Goal: Information Seeking & Learning: Learn about a topic

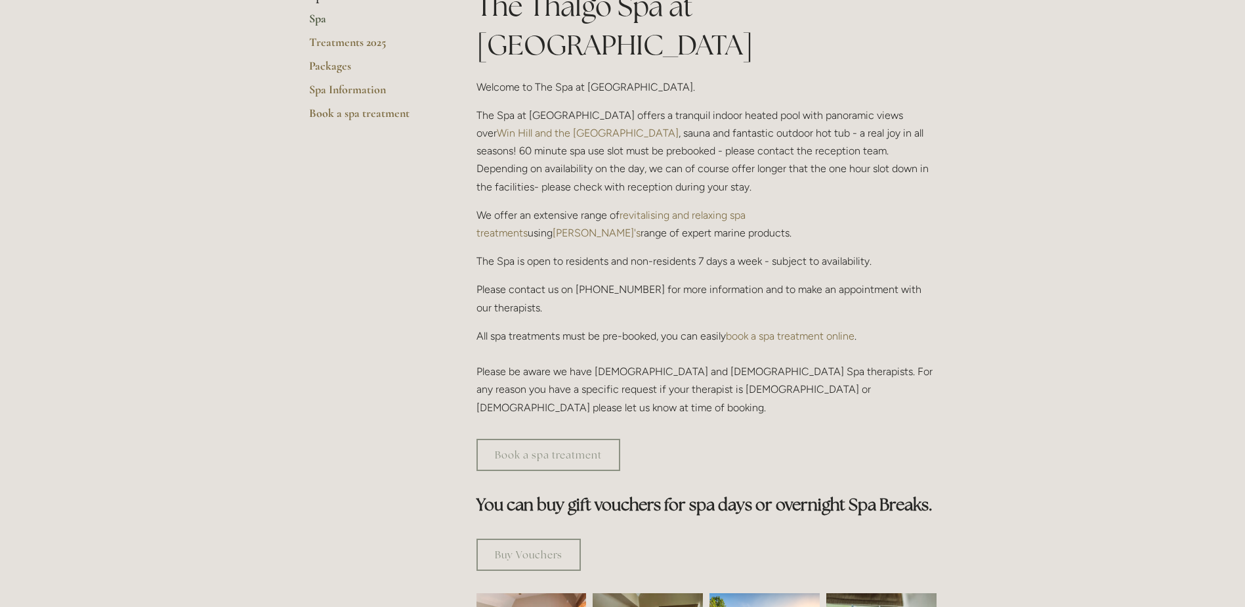
scroll to position [328, 0]
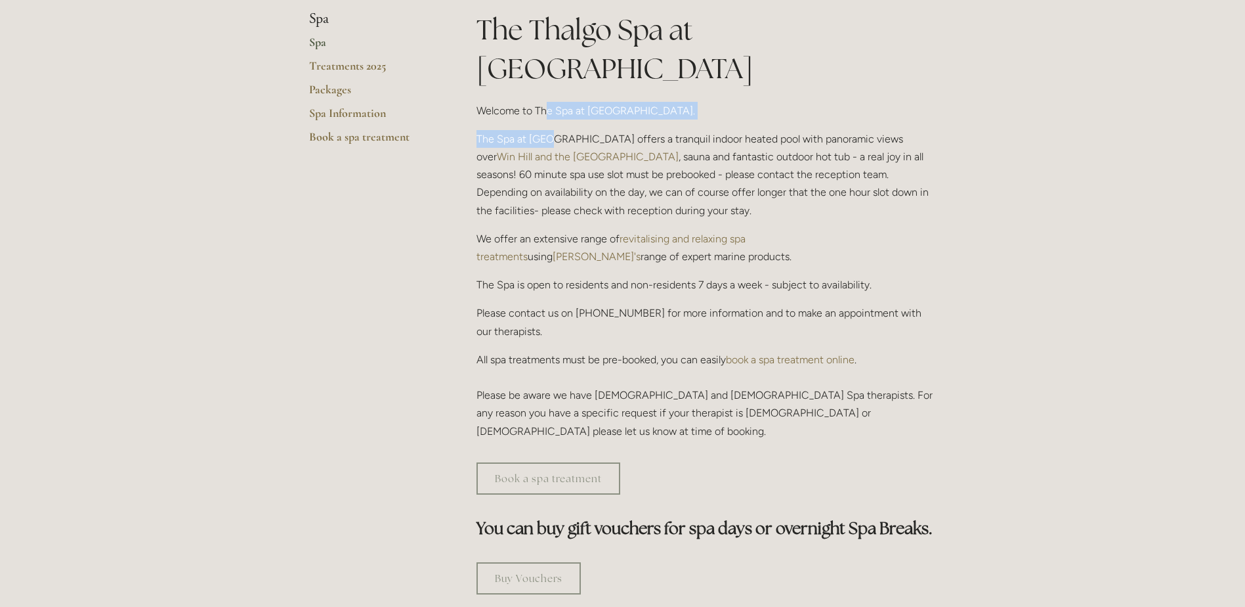
drag, startPoint x: 545, startPoint y: 80, endPoint x: 551, endPoint y: 91, distance: 12.0
click at [551, 91] on div "The Thalgo Spa at [GEOGRAPHIC_DATA] Welcome to The Spa at [GEOGRAPHIC_DATA]. Th…" at bounding box center [707, 225] width 460 height 429
drag, startPoint x: 551, startPoint y: 91, endPoint x: 652, endPoint y: 121, distance: 105.5
click at [652, 130] on p "The Spa at Losehill House offers a tranquil indoor heated pool with panoramic v…" at bounding box center [707, 174] width 460 height 89
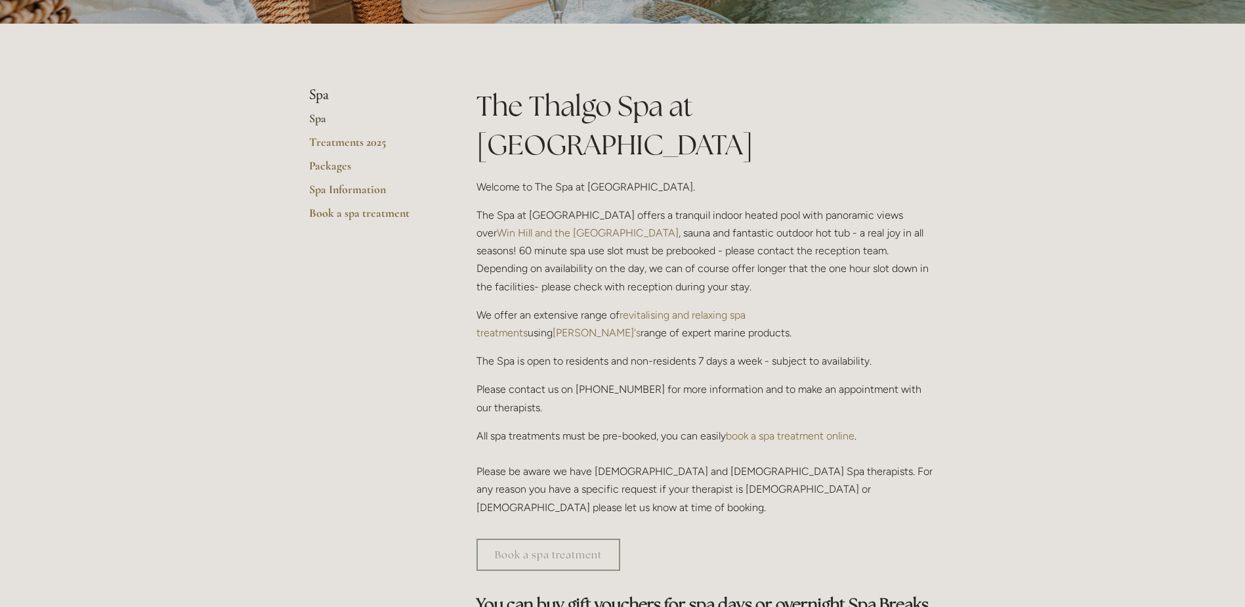
scroll to position [131, 0]
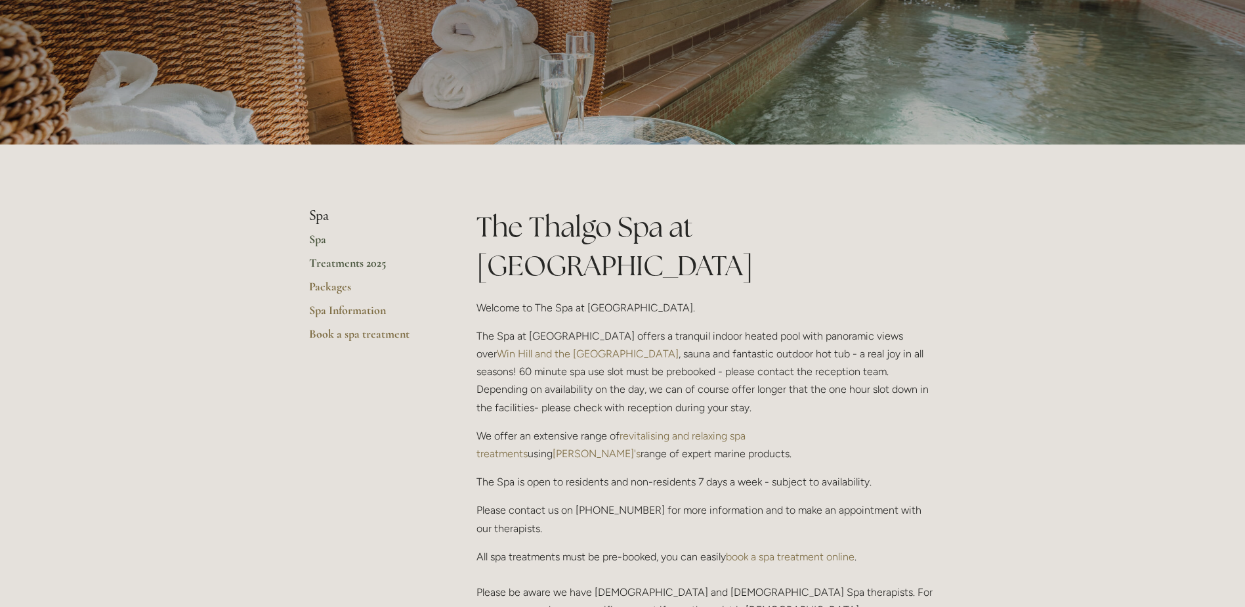
click at [338, 261] on link "Treatments 2025" at bounding box center [371, 267] width 125 height 24
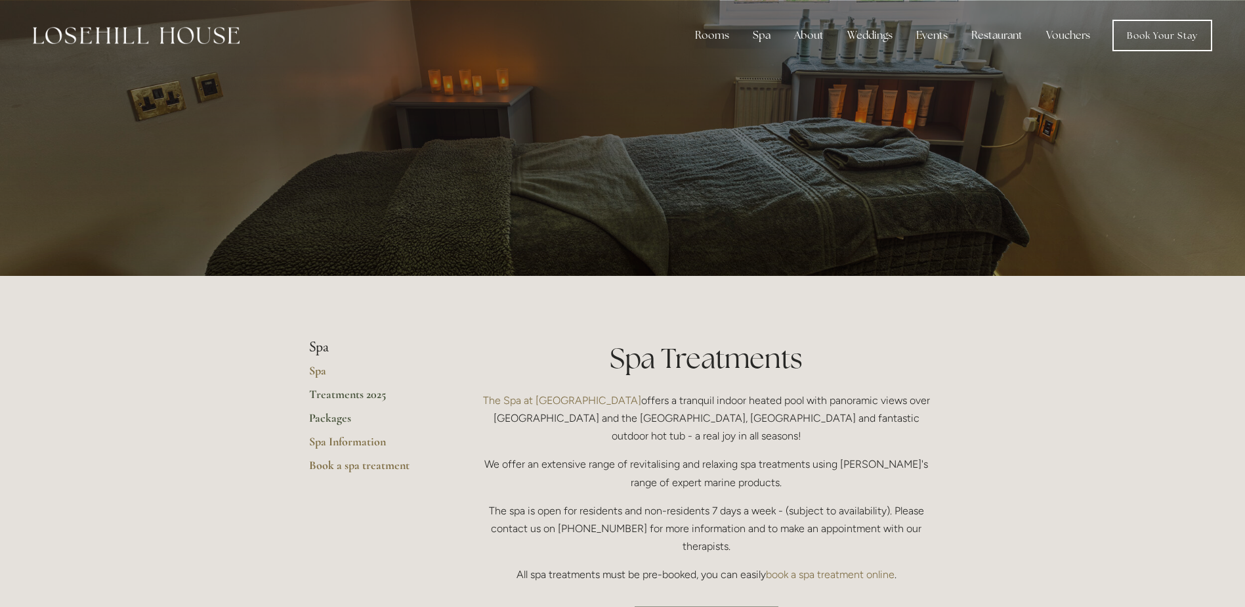
click at [321, 421] on link "Packages" at bounding box center [371, 422] width 125 height 24
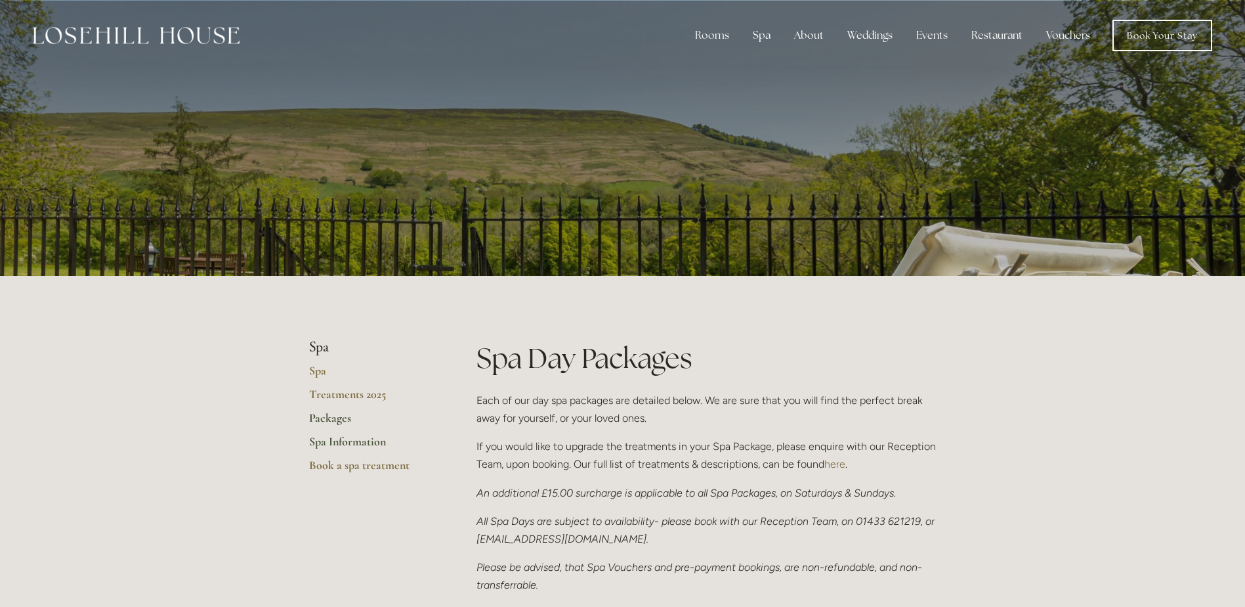
click at [337, 437] on link "Spa Information" at bounding box center [371, 446] width 125 height 24
